Goal: Find specific page/section: Find specific page/section

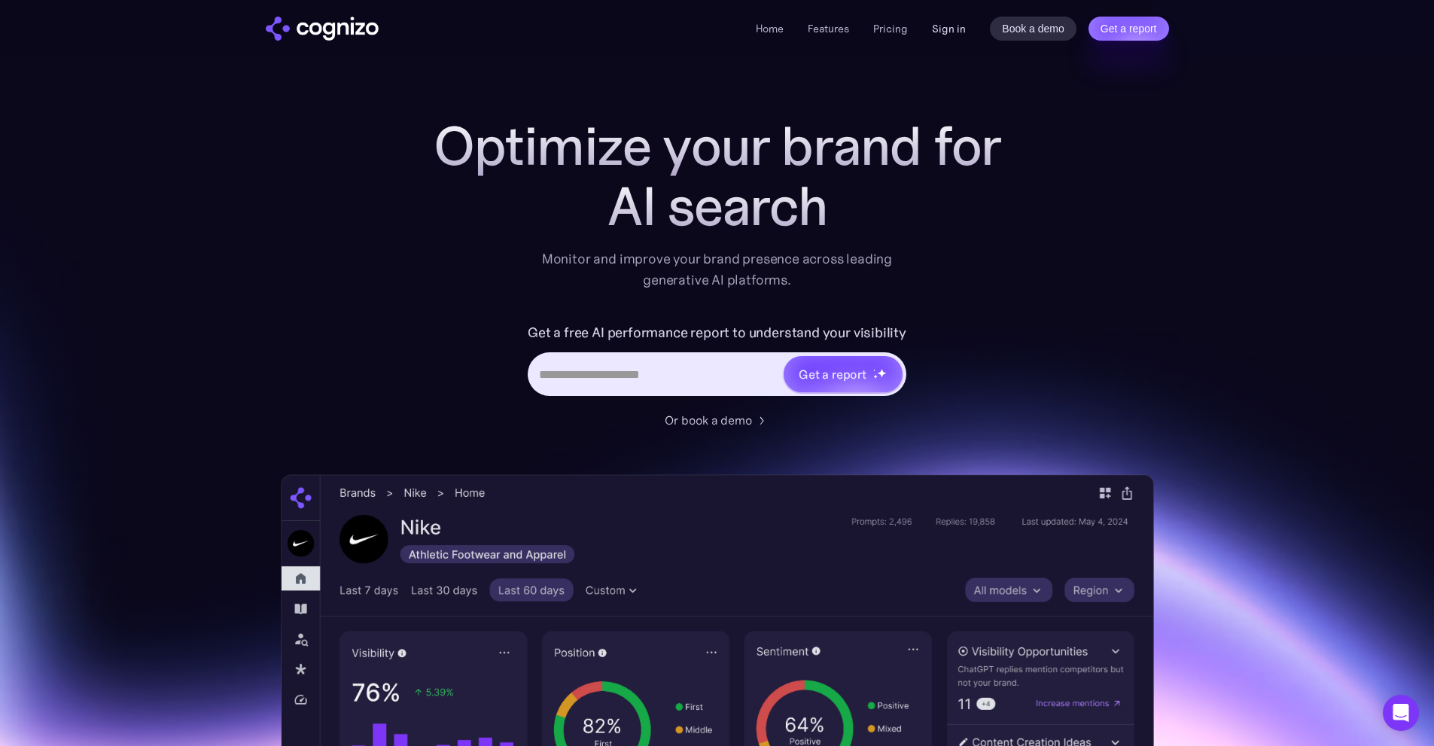
click at [961, 29] on link "Sign in" at bounding box center [949, 29] width 34 height 18
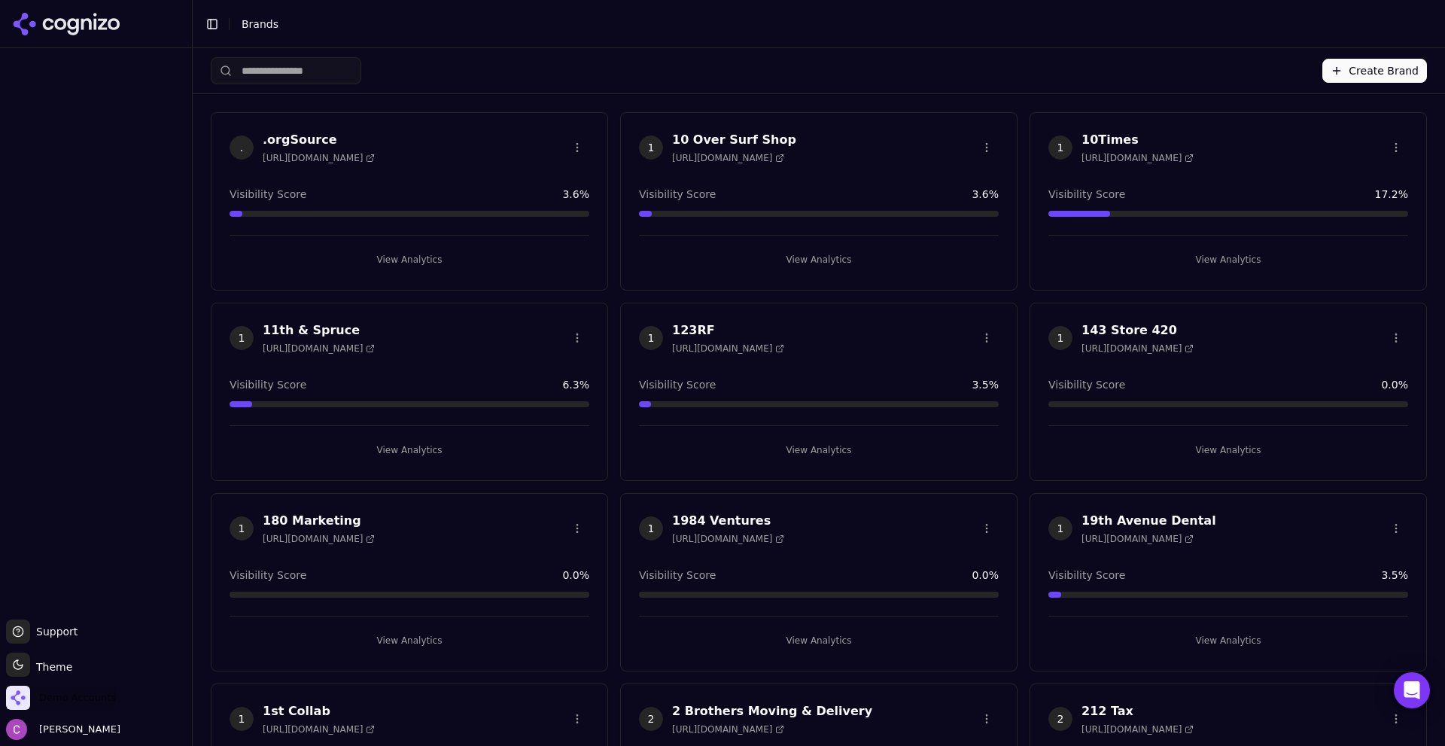
click at [56, 695] on span "Demo Accounts" at bounding box center [77, 698] width 77 height 14
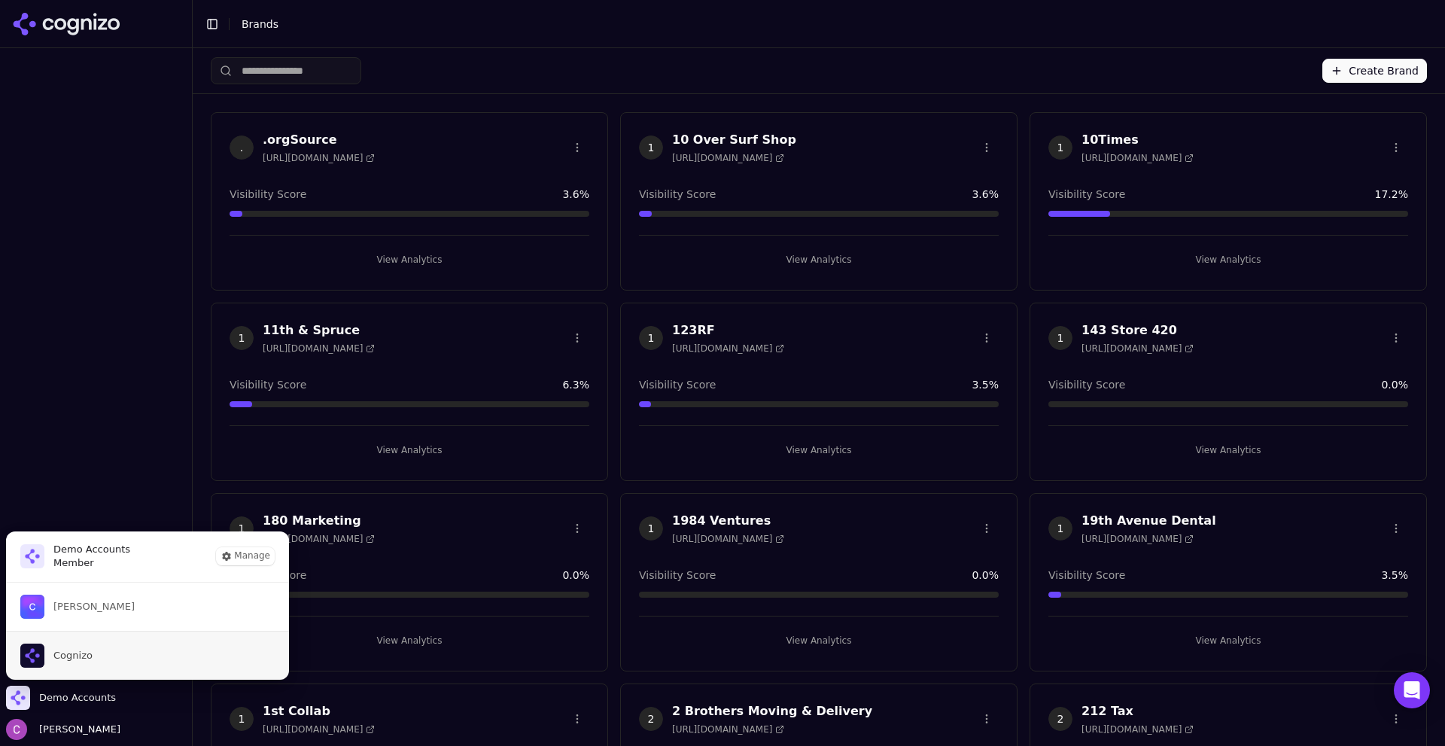
click at [92, 648] on button "Cognizo" at bounding box center [147, 655] width 285 height 49
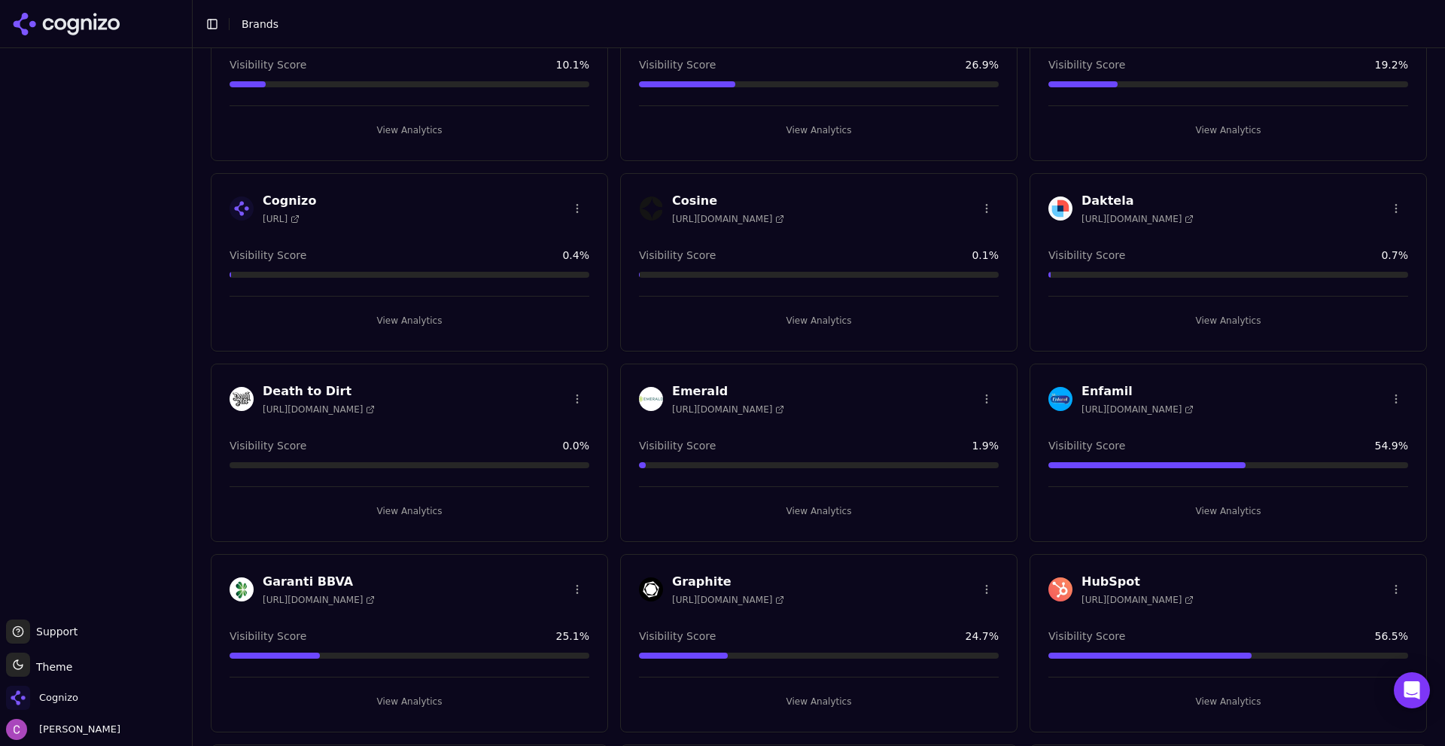
scroll to position [602, 0]
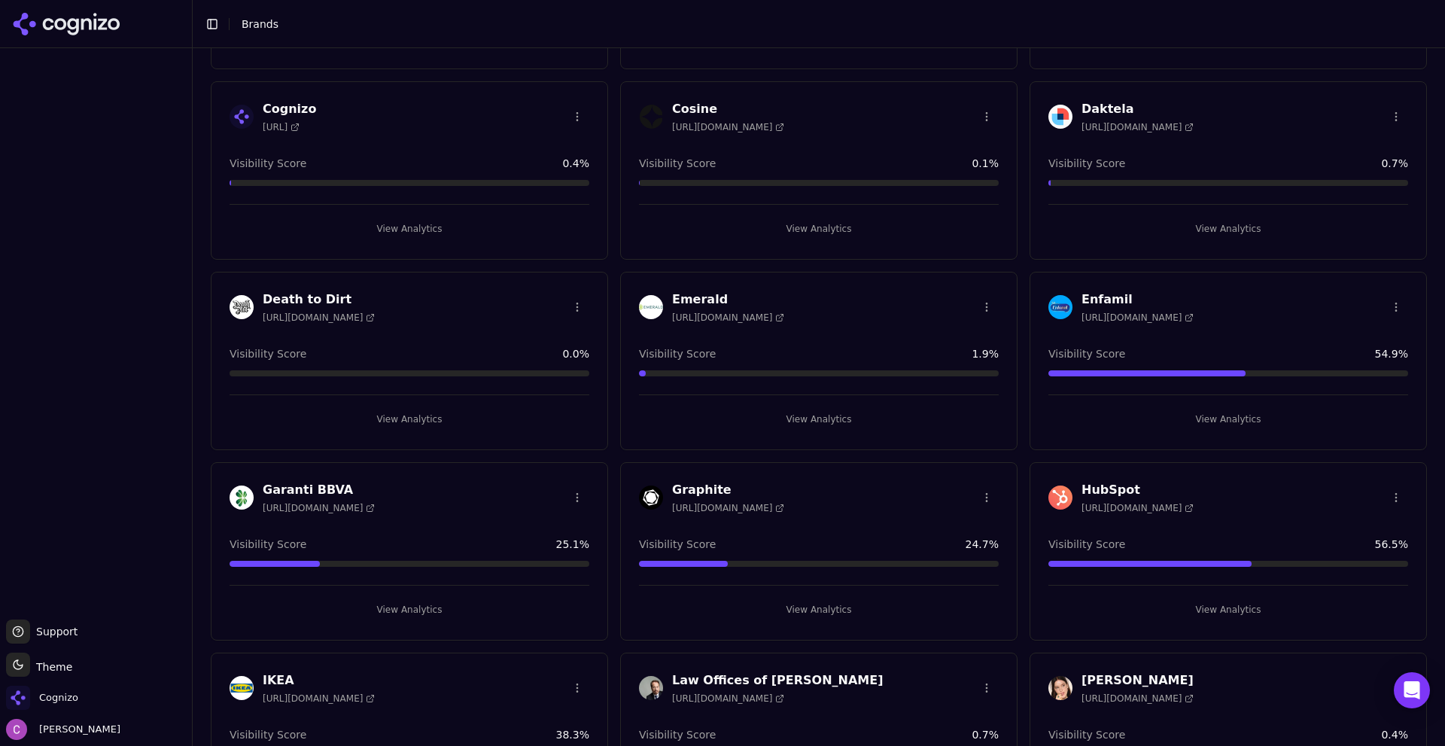
click at [1198, 598] on button "View Analytics" at bounding box center [1229, 610] width 360 height 24
